Goal: Task Accomplishment & Management: Manage account settings

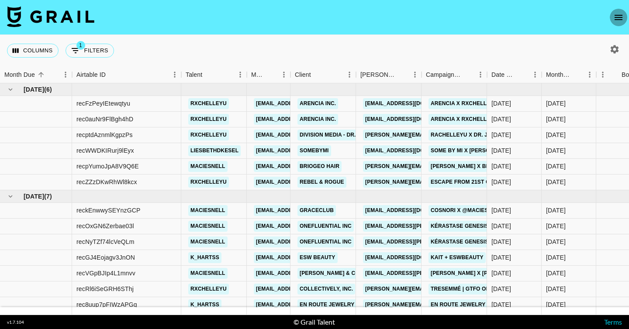
click at [619, 15] on icon "open drawer" at bounding box center [619, 17] width 8 height 5
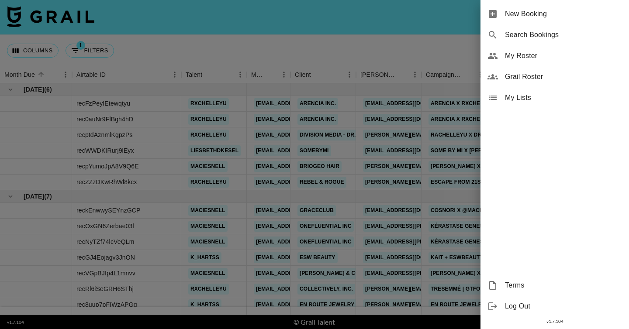
click at [540, 57] on span "My Roster" at bounding box center [563, 56] width 117 height 10
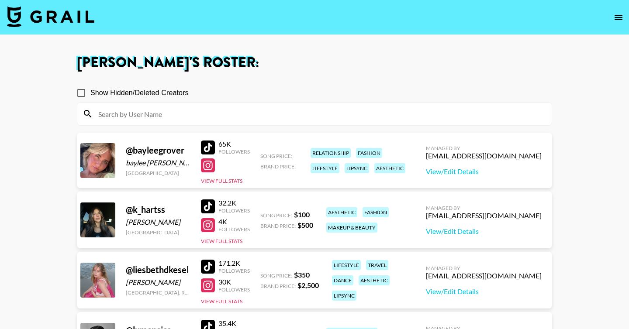
click at [619, 21] on icon "open drawer" at bounding box center [618, 17] width 10 height 10
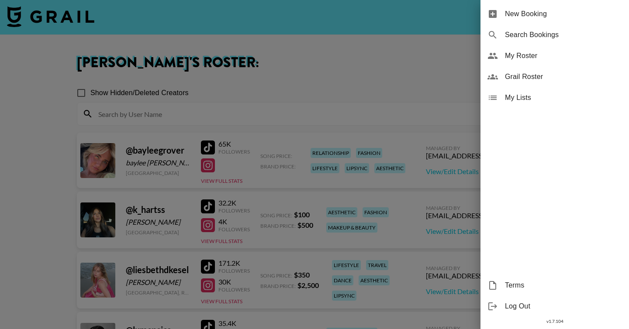
click at [223, 90] on div at bounding box center [314, 164] width 629 height 329
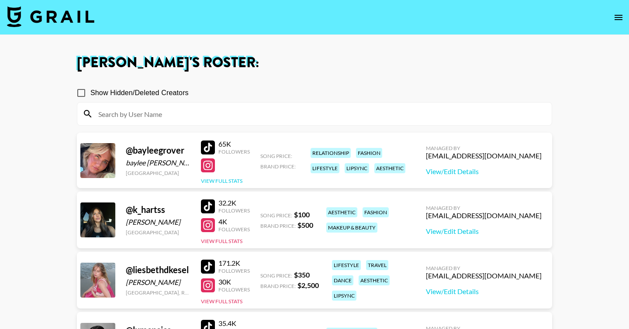
click at [223, 182] on button "View Full Stats" at bounding box center [221, 181] width 41 height 7
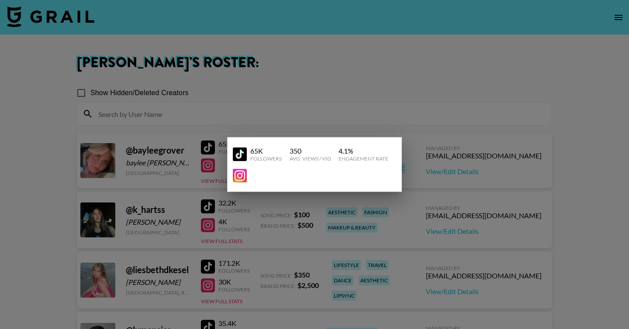
click at [428, 175] on div at bounding box center [314, 164] width 629 height 329
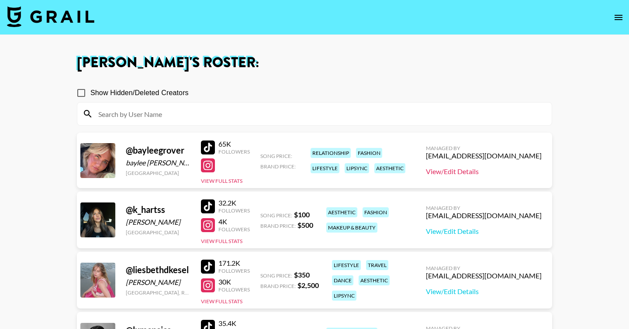
click at [482, 174] on link "View/Edit Details" at bounding box center [484, 171] width 116 height 9
drag, startPoint x: 127, startPoint y: 152, endPoint x: 186, endPoint y: 152, distance: 59.4
click at [186, 152] on div "@ bayleegrover" at bounding box center [158, 150] width 65 height 11
copy div "@ bayleegrover"
click at [619, 15] on icon "open drawer" at bounding box center [619, 17] width 8 height 5
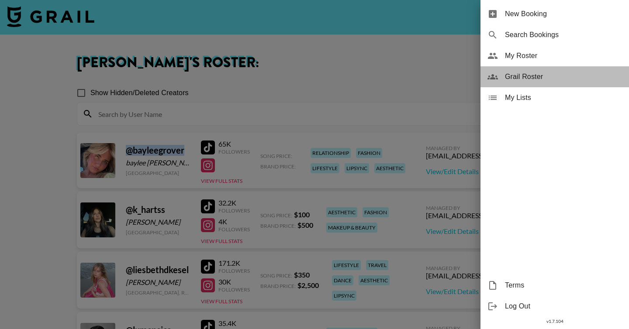
click at [542, 77] on span "Grail Roster" at bounding box center [563, 77] width 117 height 10
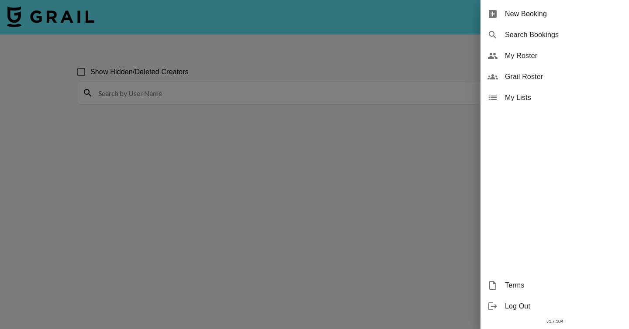
click at [339, 34] on div at bounding box center [314, 164] width 629 height 329
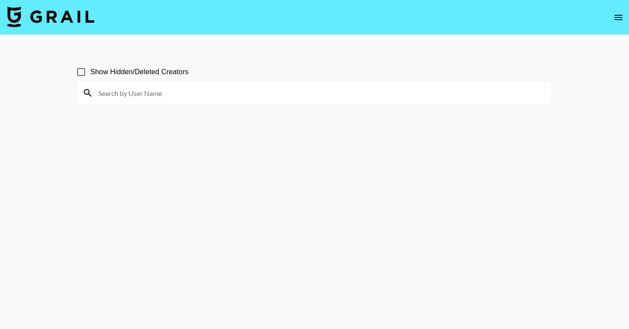
click at [192, 111] on section "Show Hidden/Deleted Creators" at bounding box center [314, 185] width 475 height 259
click at [160, 91] on input at bounding box center [319, 93] width 453 height 14
click at [126, 98] on input "[PERSON_NAME]" at bounding box center [319, 93] width 453 height 14
click at [117, 95] on input "[PERSON_NAME]" at bounding box center [319, 93] width 453 height 14
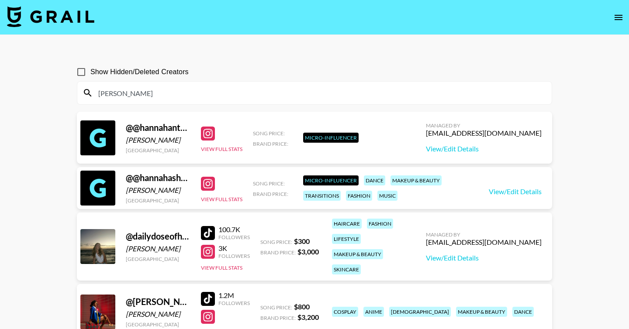
click at [106, 97] on input "[PERSON_NAME]" at bounding box center [319, 93] width 453 height 14
type input "\"
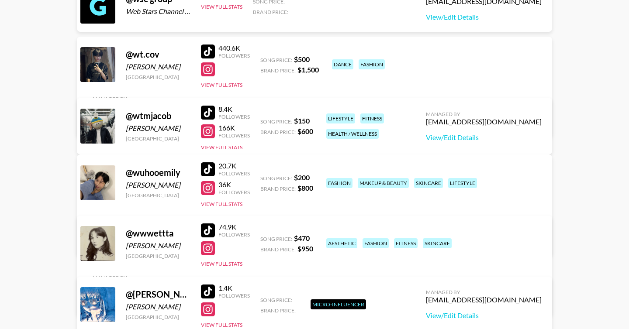
scroll to position [948251, 0]
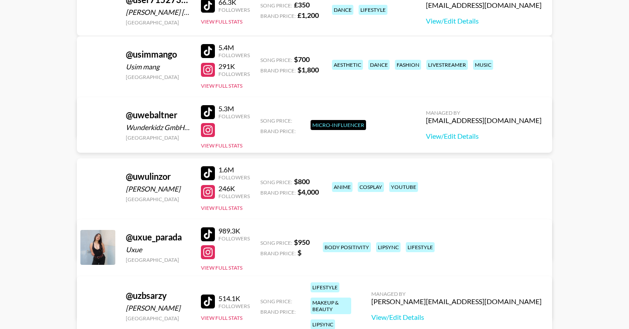
scroll to position [936464, 0]
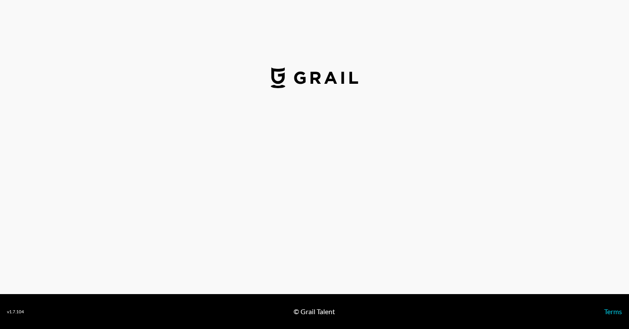
select select "USD"
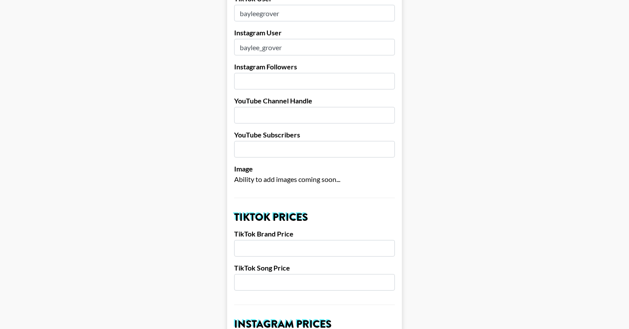
scroll to position [303, 0]
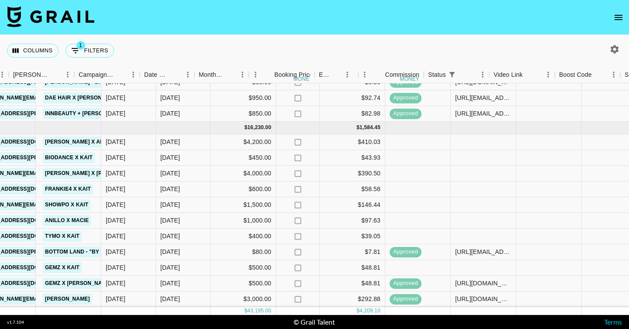
scroll to position [267, 422]
